Goal: Task Accomplishment & Management: Use online tool/utility

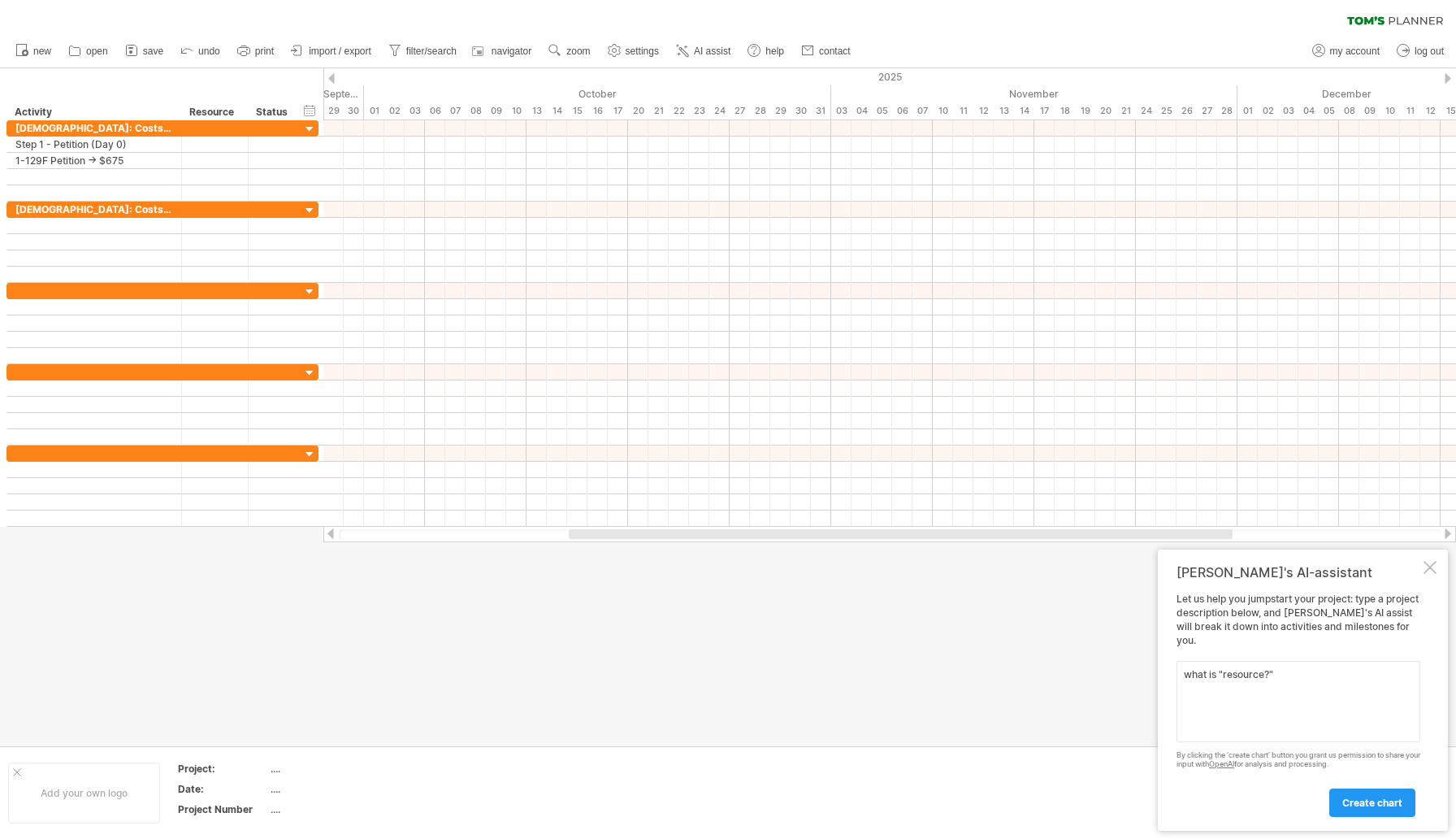
drag, startPoint x: 1284, startPoint y: 677, endPoint x: 1136, endPoint y: 680, distance: 148.0
click at [1136, 680] on div "Trying to reach plan.tomsplanner.com Connected again... 0% clear filter new" at bounding box center [728, 420] width 1456 height 839
drag, startPoint x: 1284, startPoint y: 673, endPoint x: 1175, endPoint y: 671, distance: 109.0
click at [1175, 671] on div "Tom's AI-assistant Let us help you jumpstart your project: type a project descr…" at bounding box center [1303, 689] width 290 height 281
paste textarea "K-1 Visa: Costs + Deadlines Step 1 – Petition (Day 0) I-129F Petition → $675 Pa…"
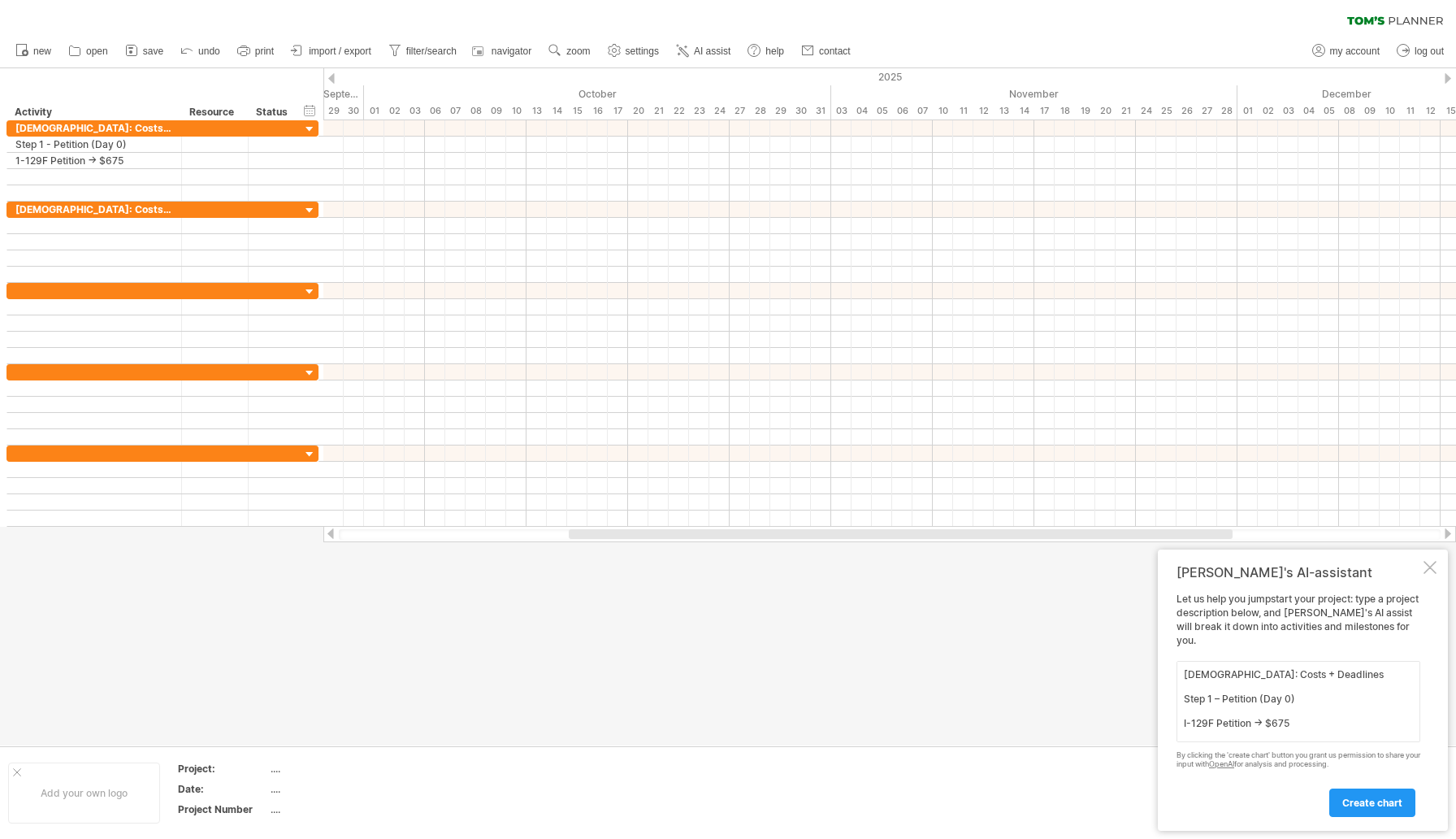
scroll to position [449, 0]
type textarea "K-1 Visa: Costs + Deadlines Step 1 – Petition (Day 0) I-129F Petition → $675 Pa…"
click at [1362, 806] on span "create chart" at bounding box center [1372, 802] width 60 height 13
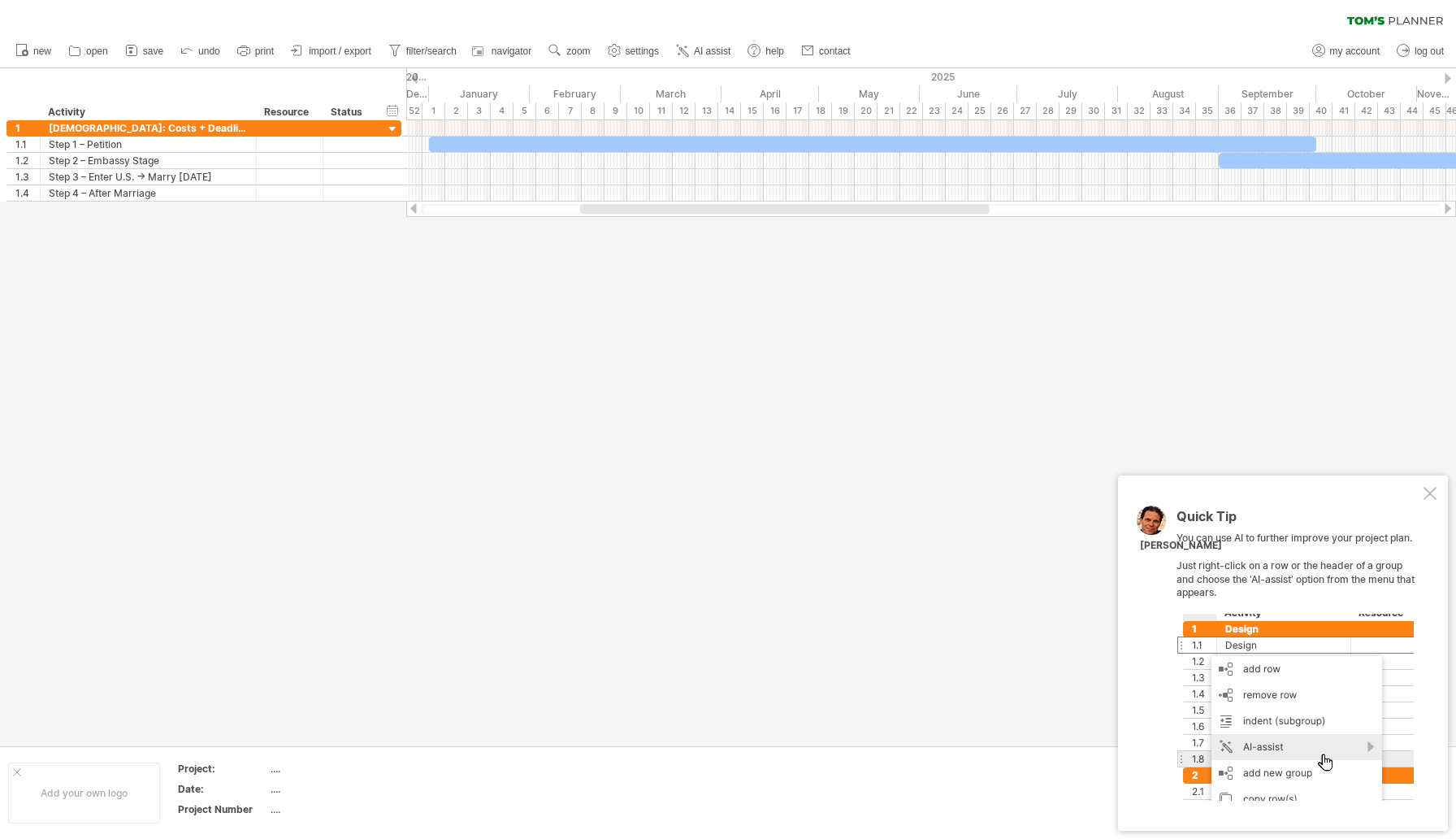
click at [1432, 492] on div at bounding box center [1430, 492] width 13 height 13
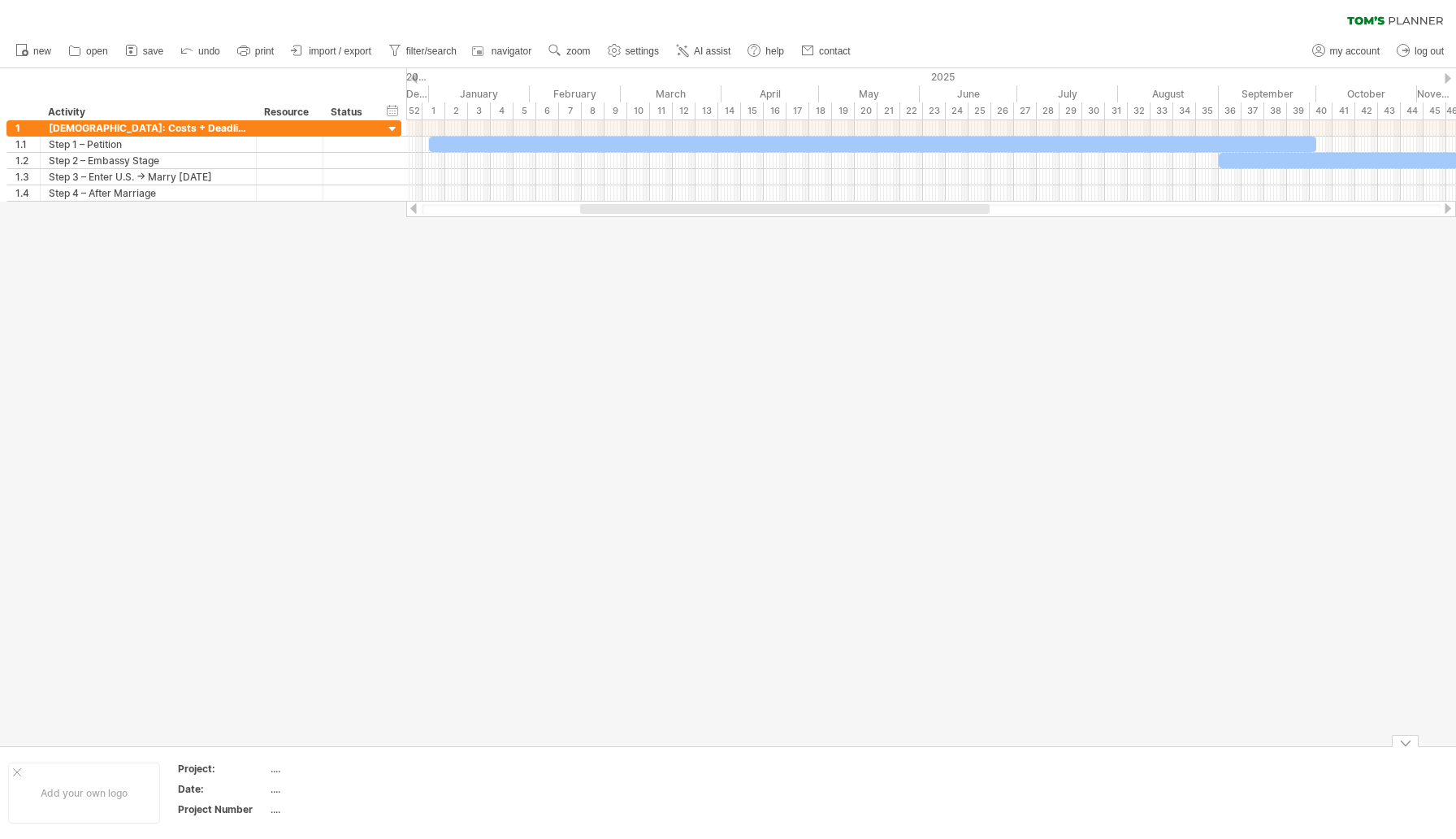
click at [1408, 747] on div at bounding box center [1405, 741] width 27 height 13
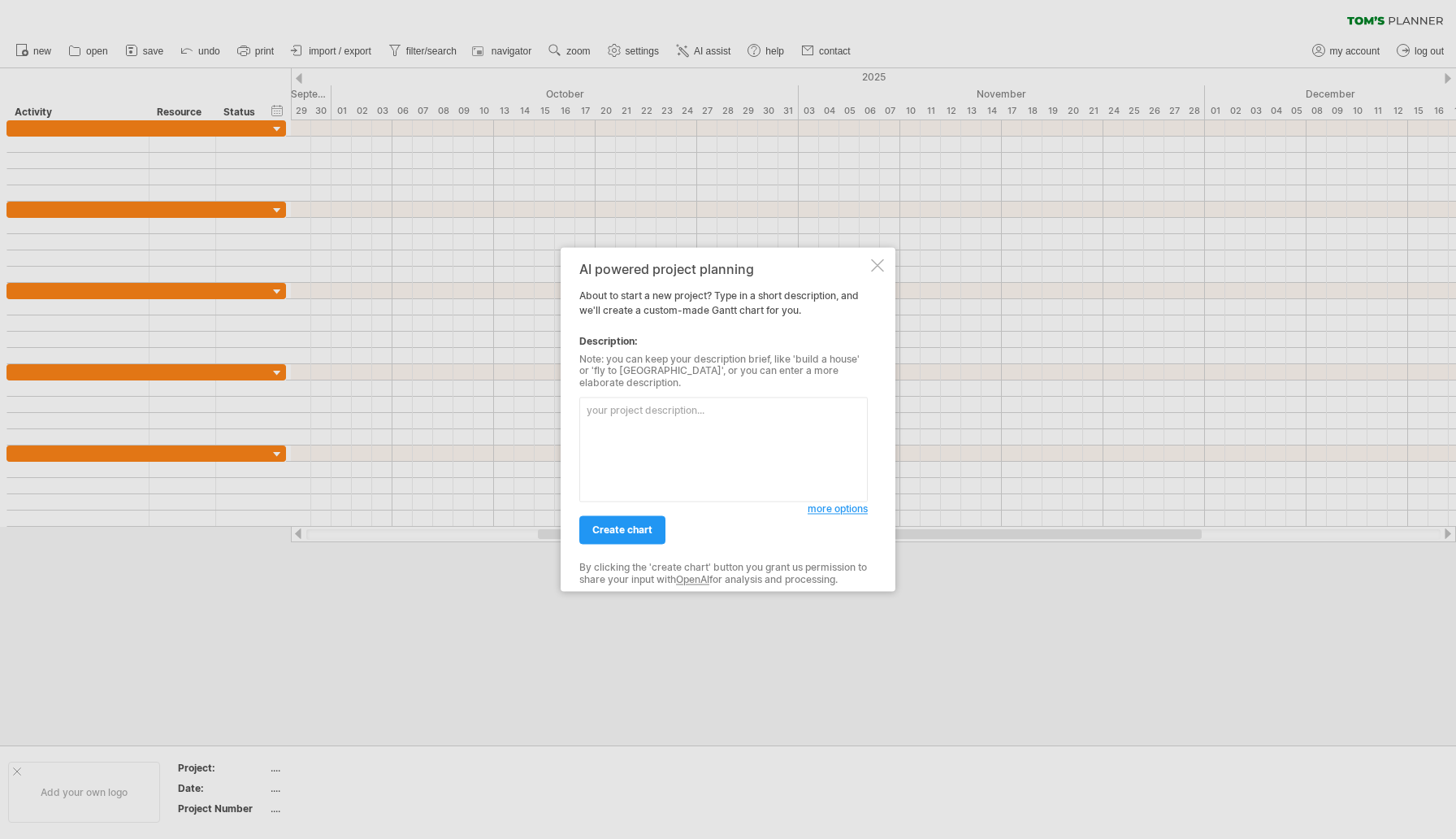
paste textarea "💰 L-9 Ipsu: Dolor + Sitametco Adip 3 – Elitsedd (Eiu 7) T-658I Utlabore → $473 …"
type textarea "💰 L-9 Ipsu: Dolor + Sitametco Adip 3 – Elitsedd (Eiu 7) T-658I Utlabore → $473 …"
click at [631, 526] on span "create chart" at bounding box center [623, 530] width 60 height 13
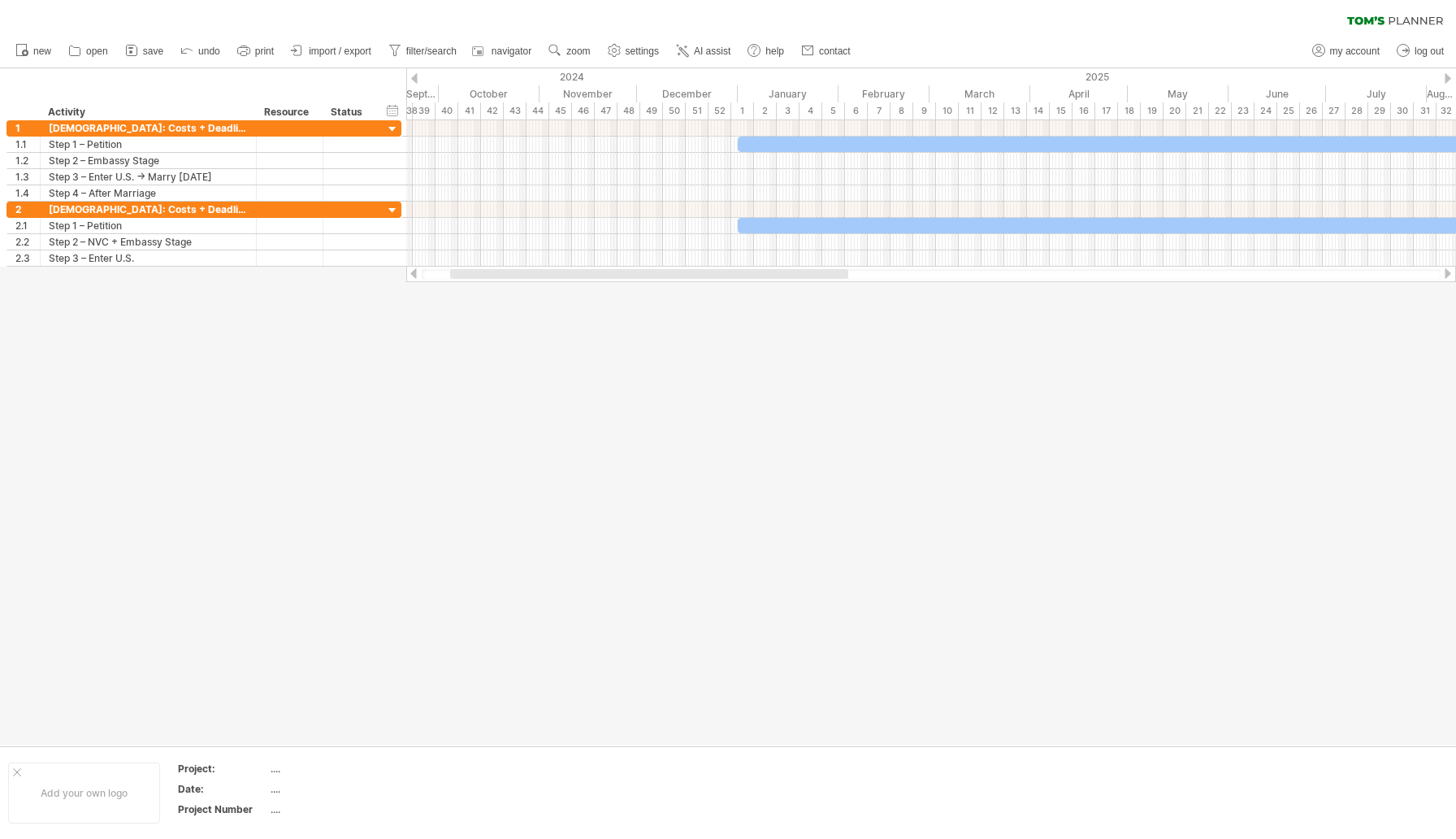
drag, startPoint x: 742, startPoint y: 274, endPoint x: 593, endPoint y: 278, distance: 149.1
click at [593, 278] on div at bounding box center [930, 274] width 1019 height 11
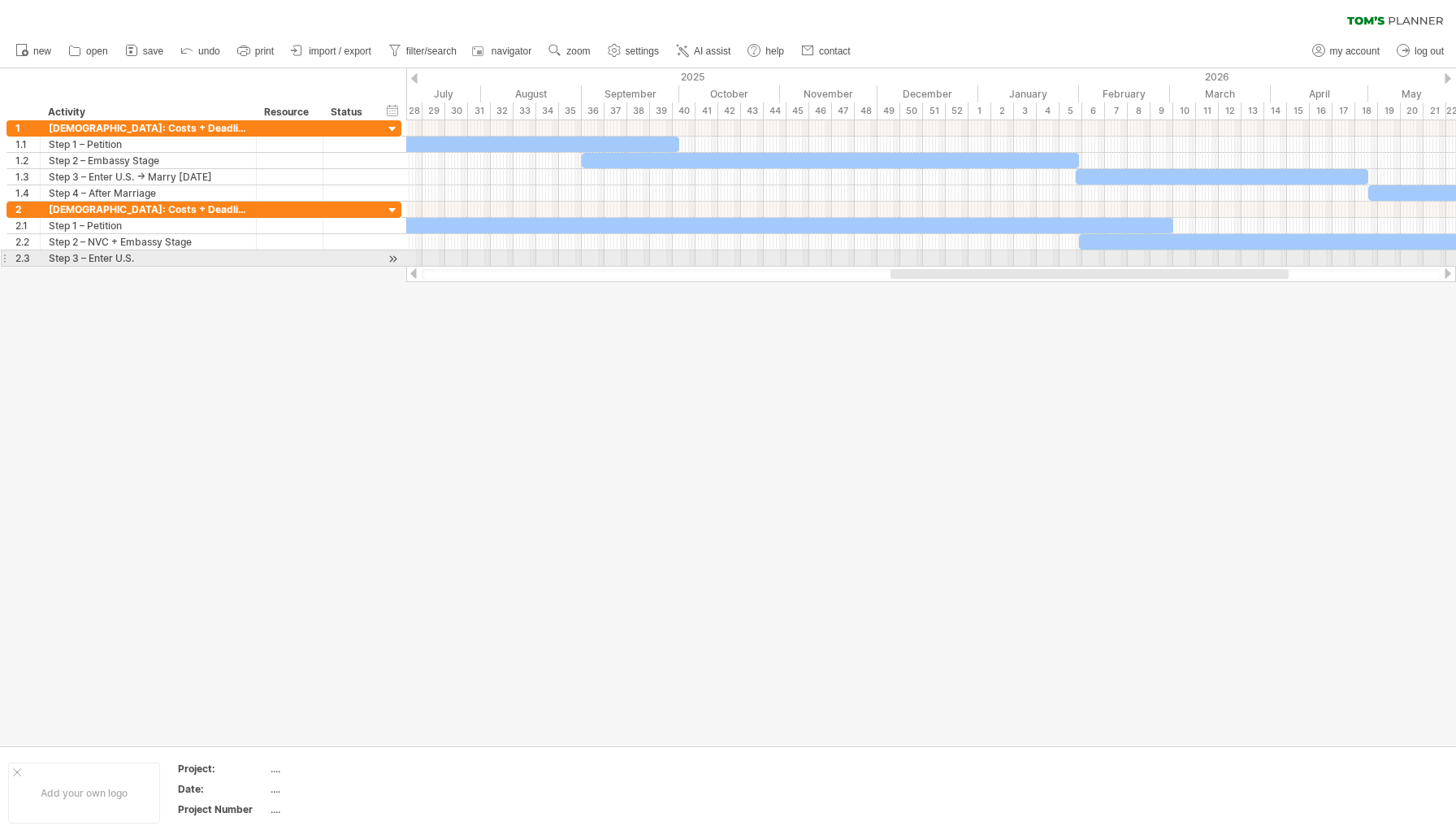
drag, startPoint x: 637, startPoint y: 272, endPoint x: 971, endPoint y: 262, distance: 334.1
click at [971, 262] on div "Trying to reach [DOMAIN_NAME] Connected again... 0% clear filter new 1" at bounding box center [728, 420] width 1456 height 839
click at [709, 49] on span "AI assist" at bounding box center [712, 52] width 37 height 12
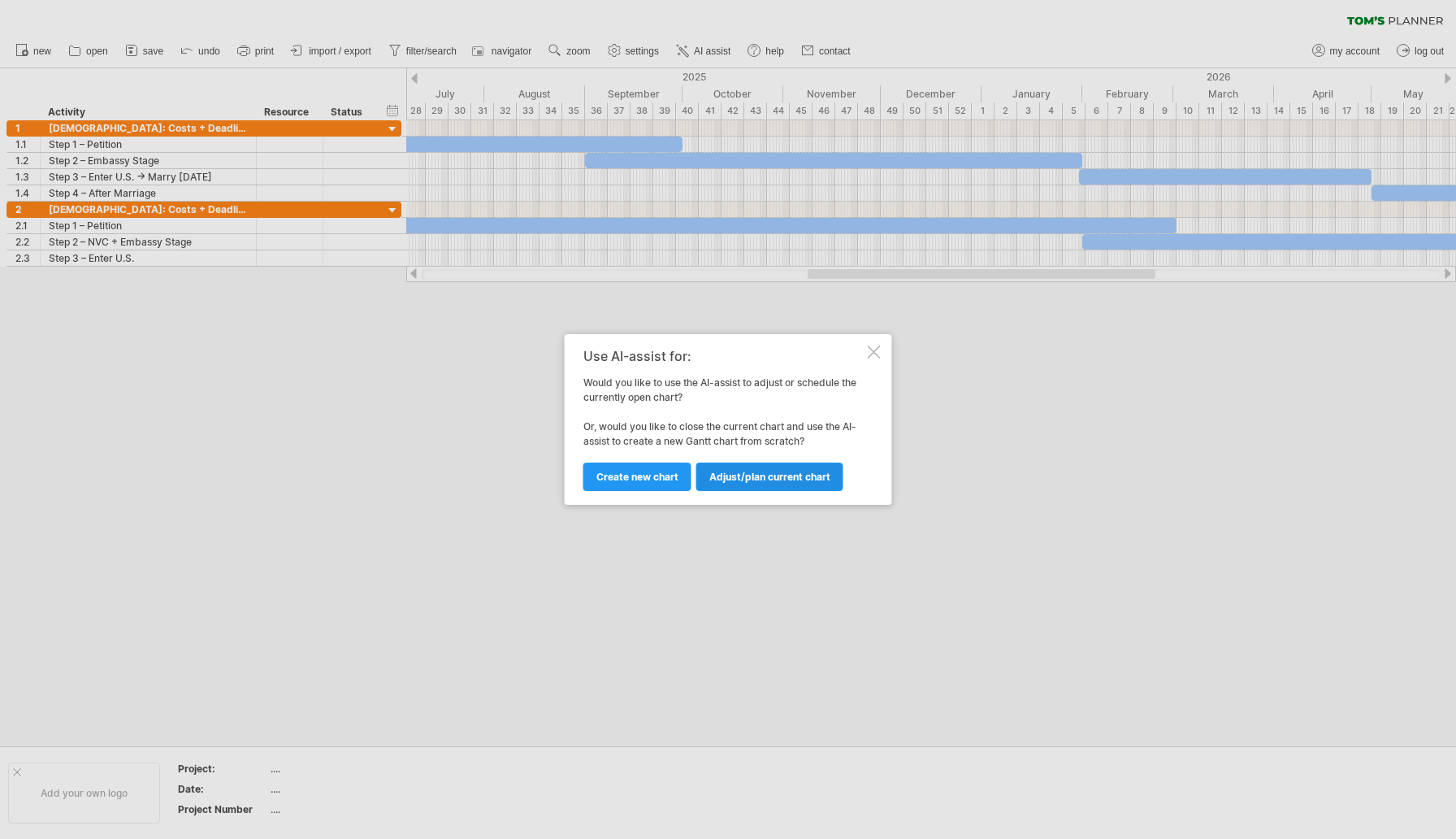
click at [755, 478] on span "Adjust/plan current chart" at bounding box center [770, 476] width 121 height 13
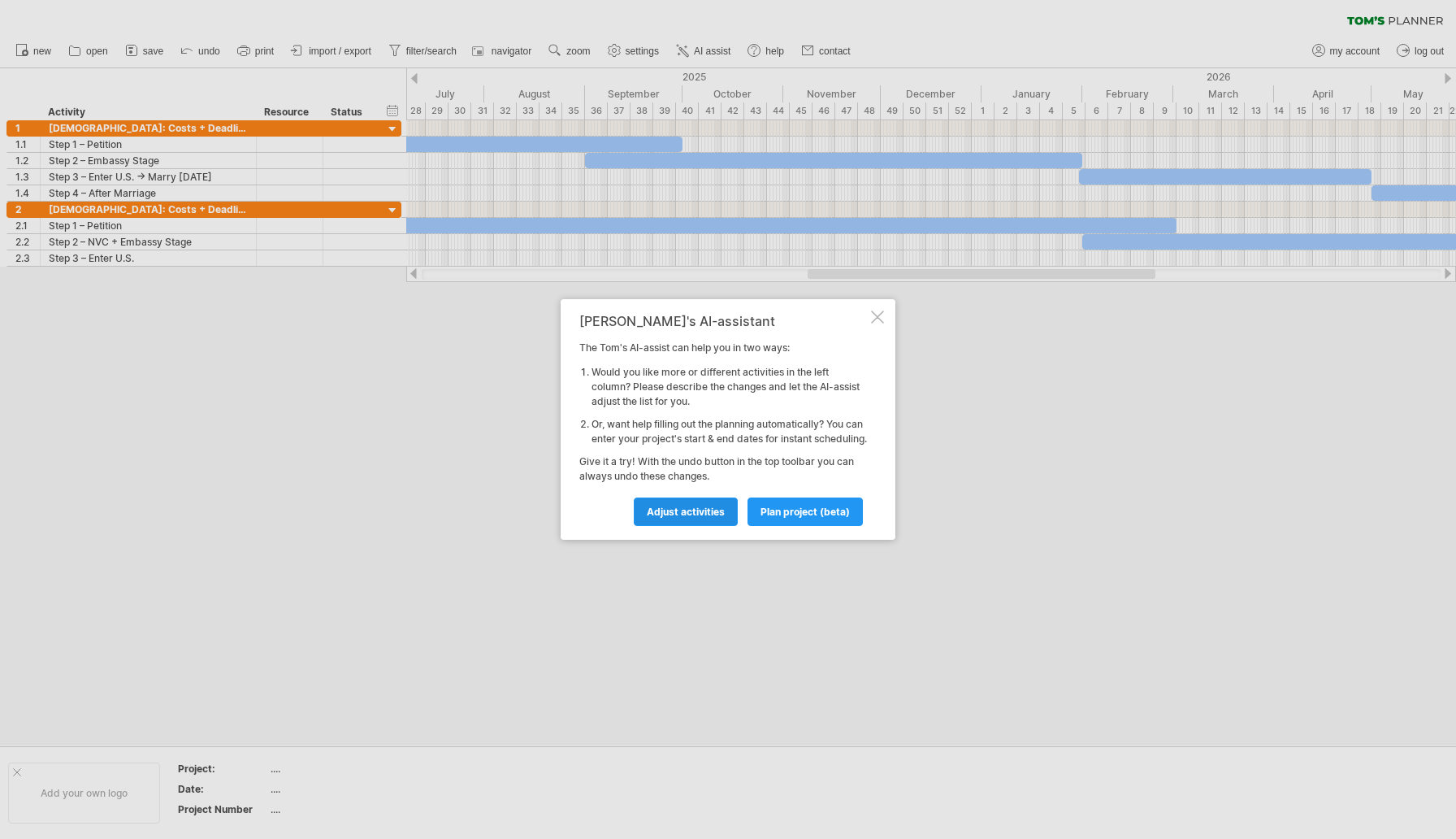
click at [693, 518] on span "Adjust activities" at bounding box center [686, 511] width 78 height 13
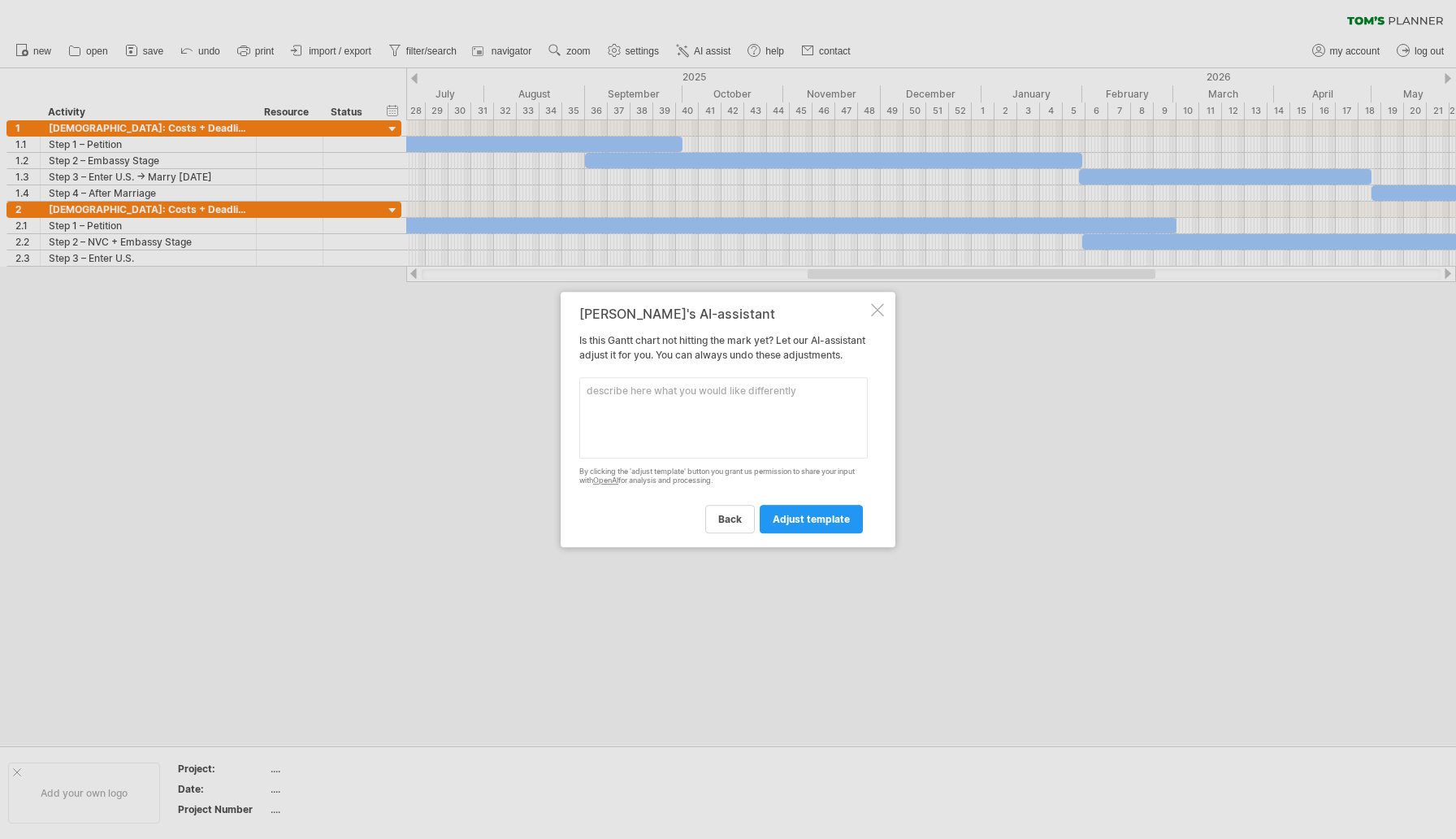
click at [653, 401] on textarea at bounding box center [723, 418] width 288 height 82
type textarea "Can you start this last week in December?"
click at [820, 522] on span "adjust template" at bounding box center [811, 519] width 77 height 13
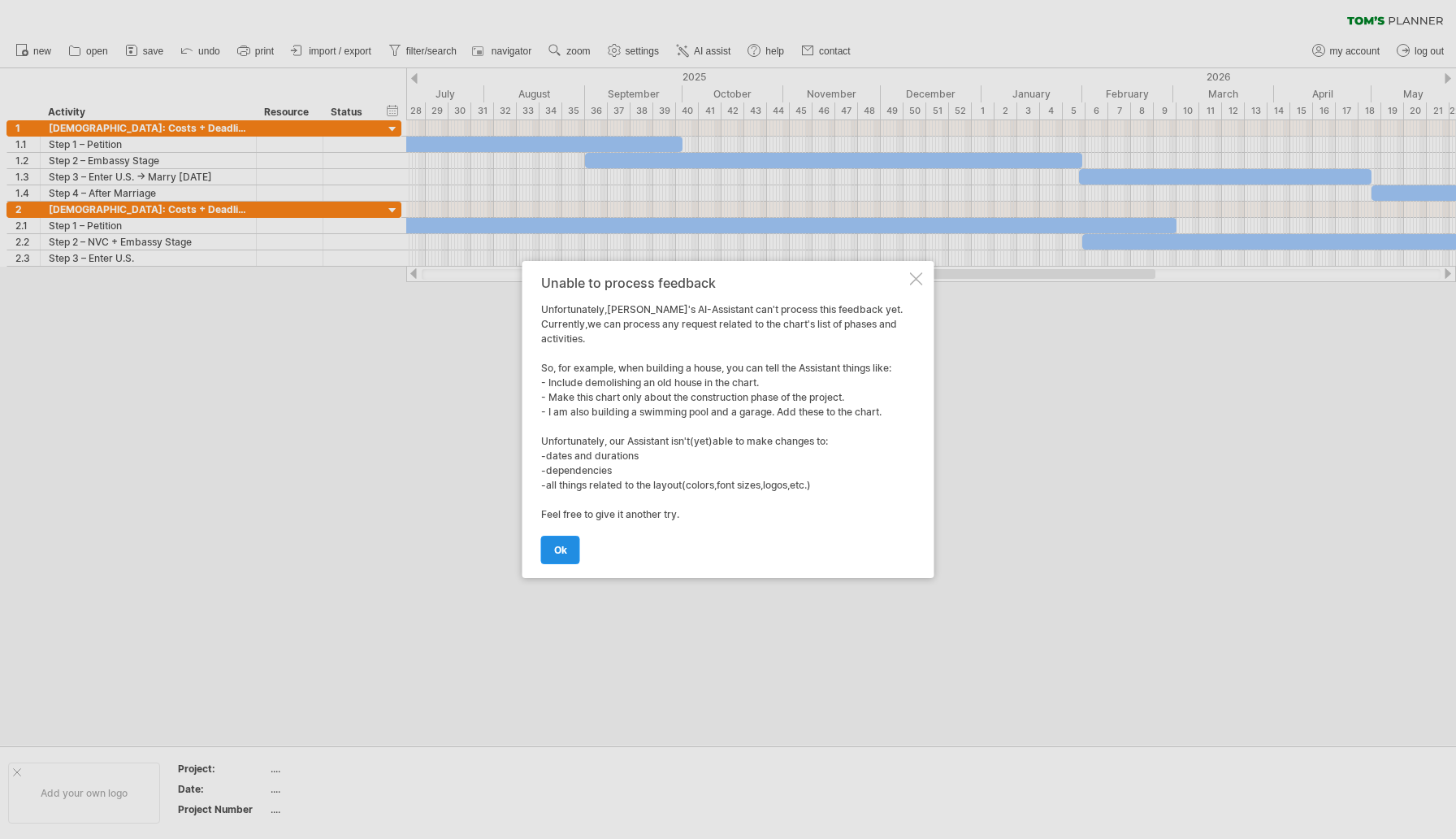
click at [570, 550] on link "ok" at bounding box center [561, 549] width 39 height 28
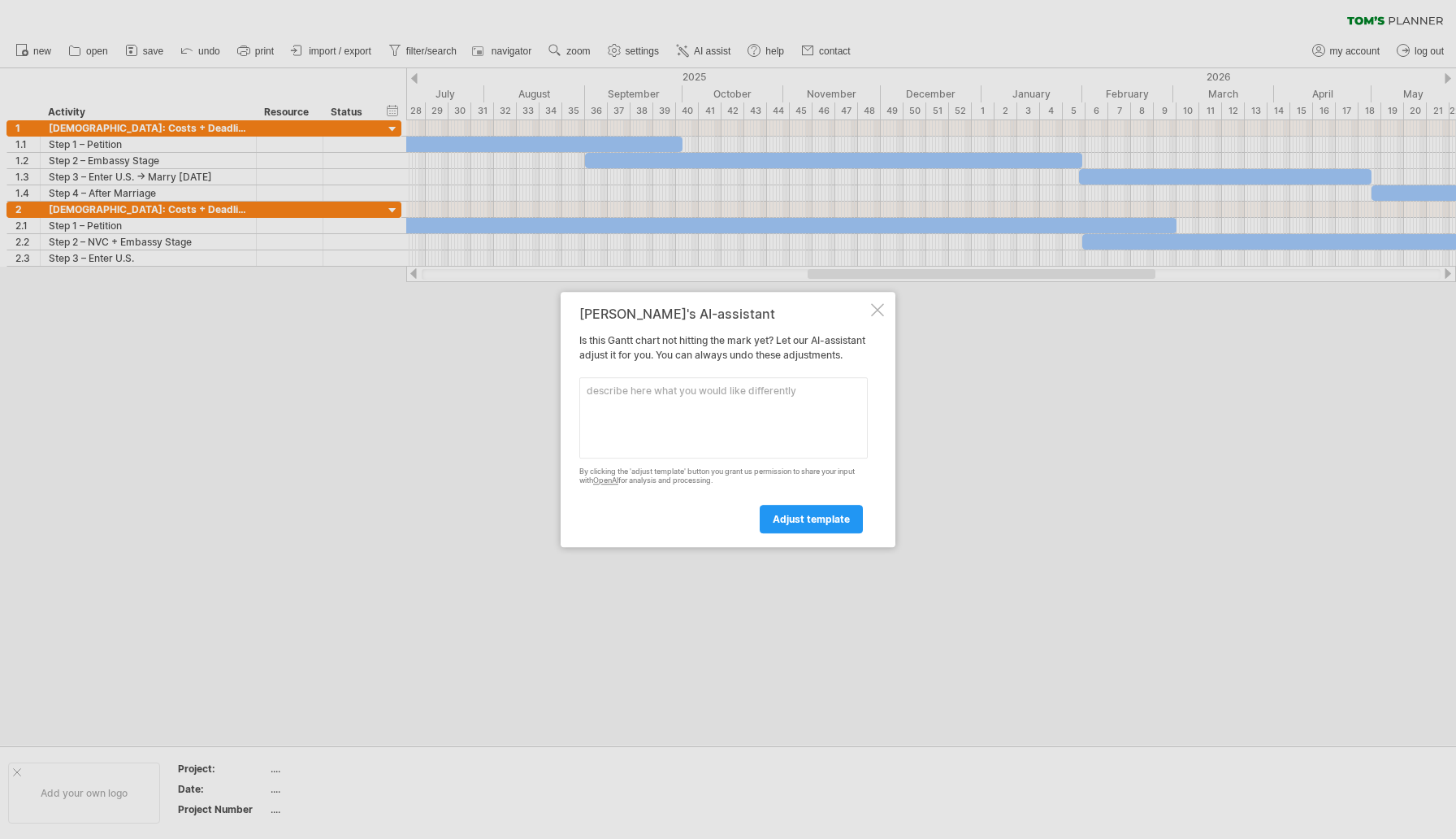
click at [879, 303] on div at bounding box center [877, 309] width 13 height 13
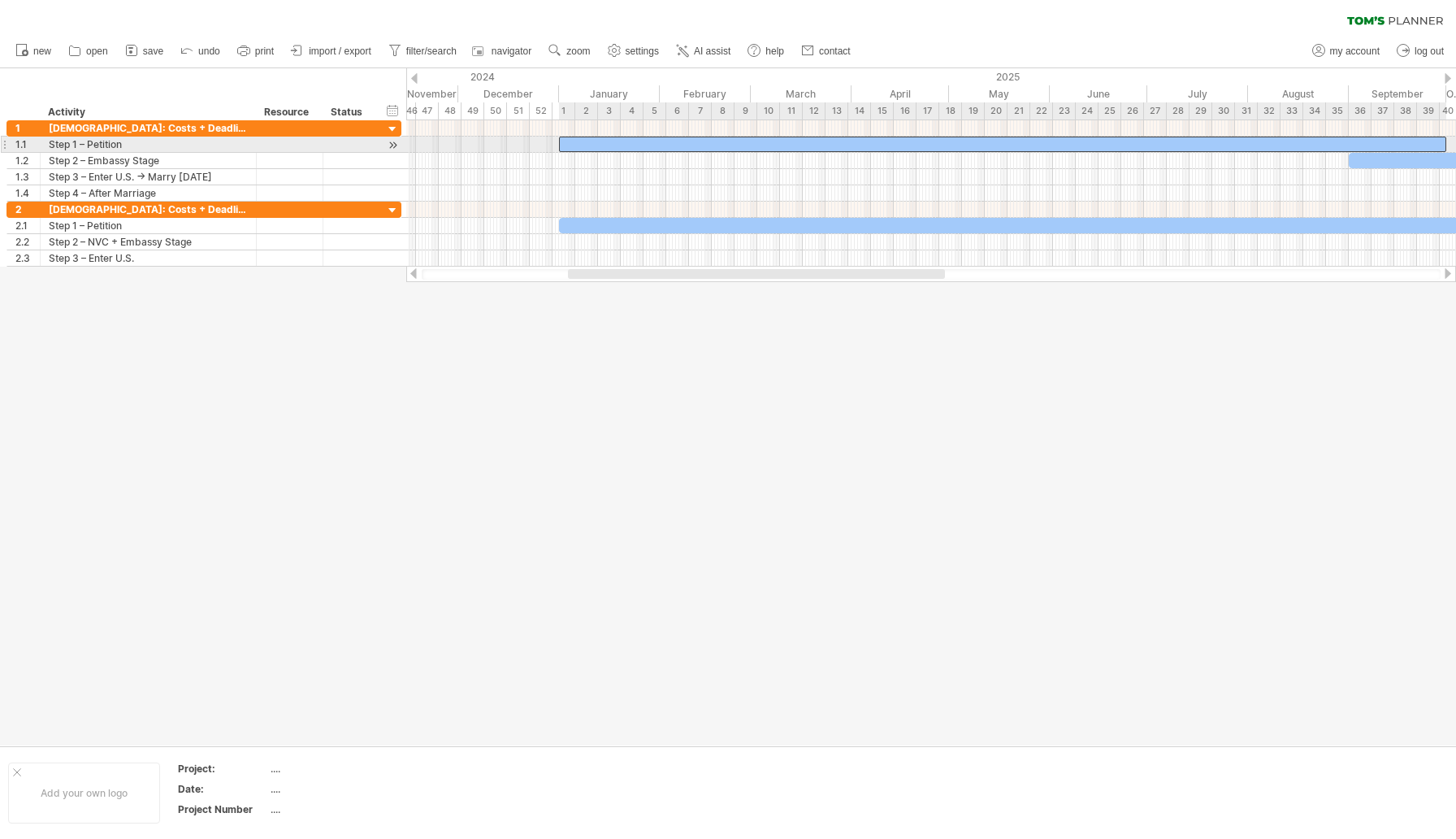
click at [594, 147] on div at bounding box center [1002, 144] width 888 height 16
click at [598, 146] on div at bounding box center [1006, 144] width 888 height 16
click at [591, 144] on div at bounding box center [1001, 144] width 888 height 16
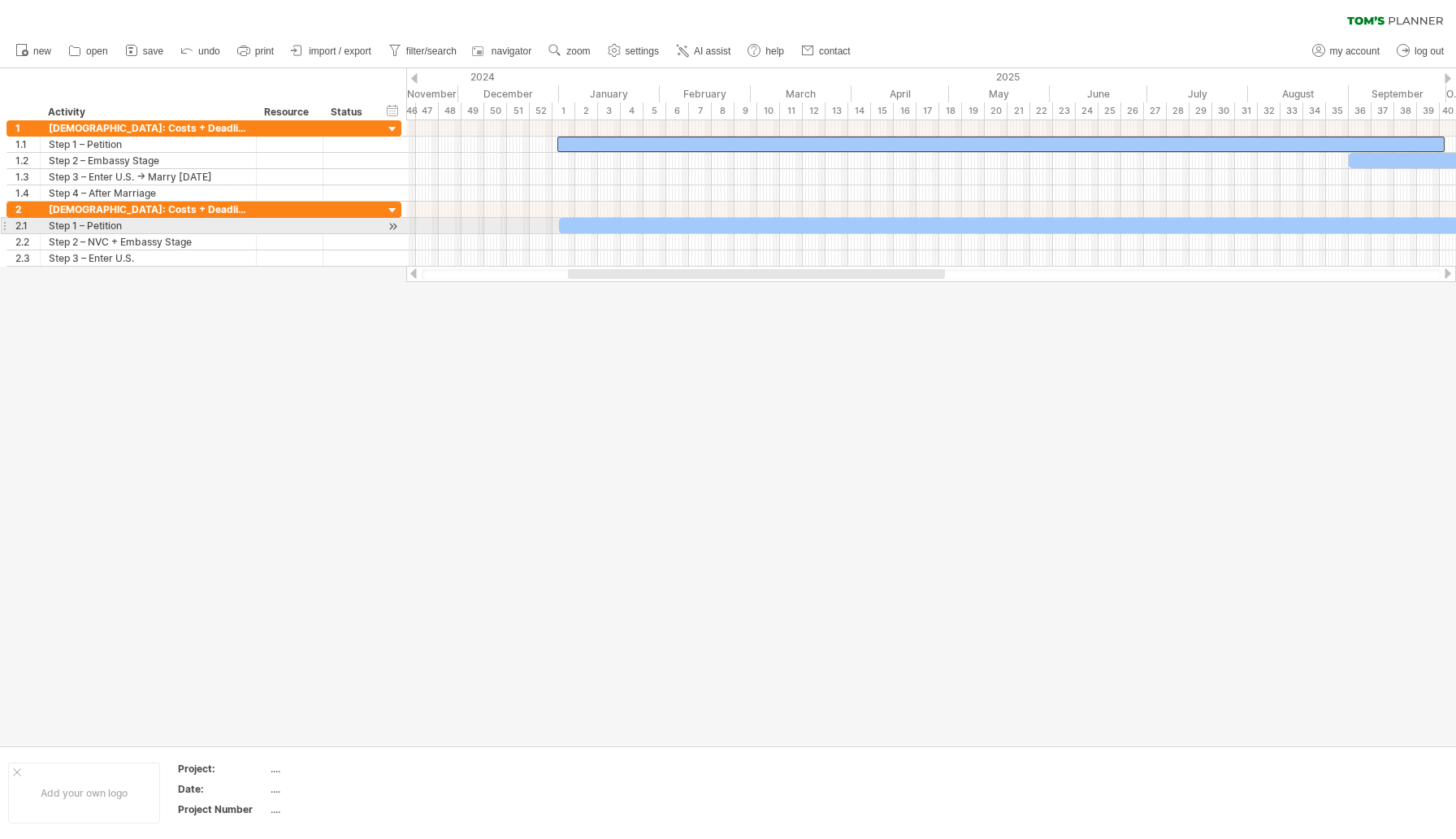
click at [603, 224] on div at bounding box center [1250, 226] width 1382 height 16
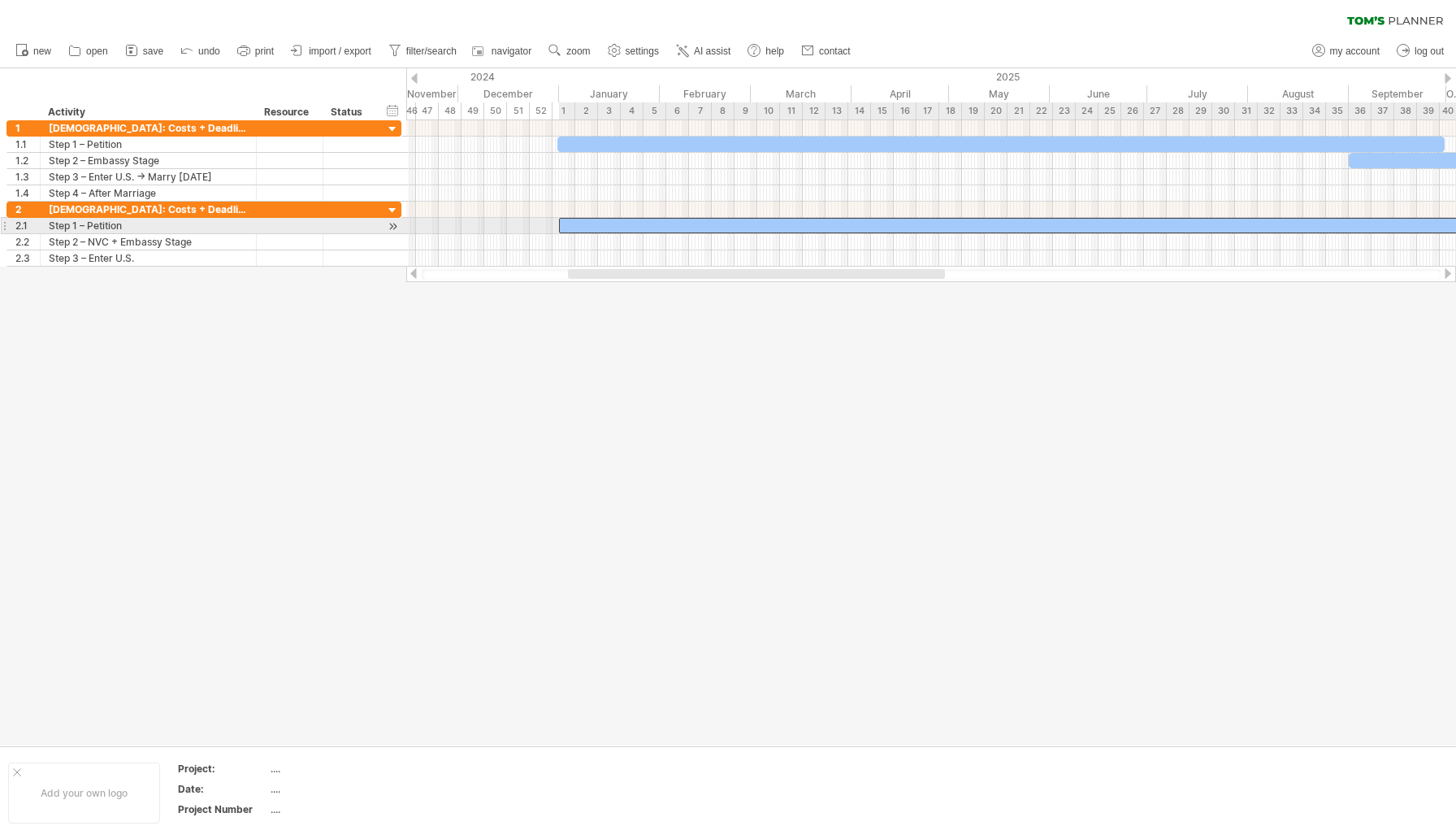
click at [603, 224] on div at bounding box center [1250, 226] width 1382 height 16
